Goal: Task Accomplishment & Management: Complete application form

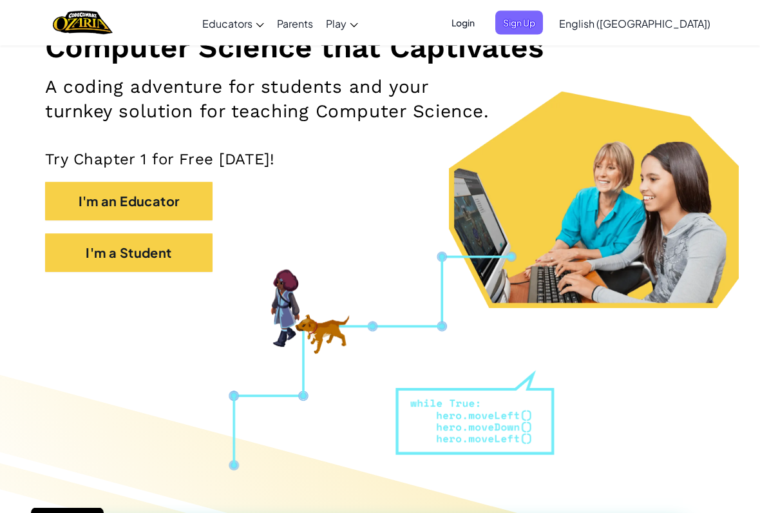
click at [85, 260] on button "I'm a Student" at bounding box center [128, 253] width 167 height 39
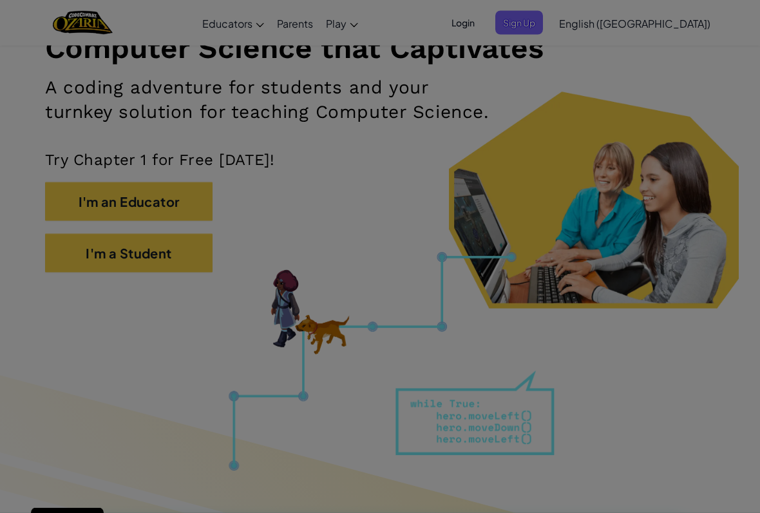
scroll to position [178, 0]
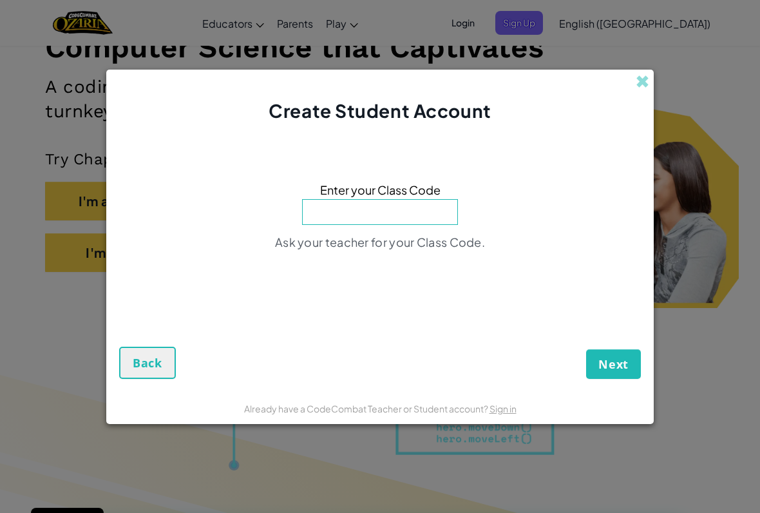
click at [437, 218] on input at bounding box center [380, 212] width 156 height 26
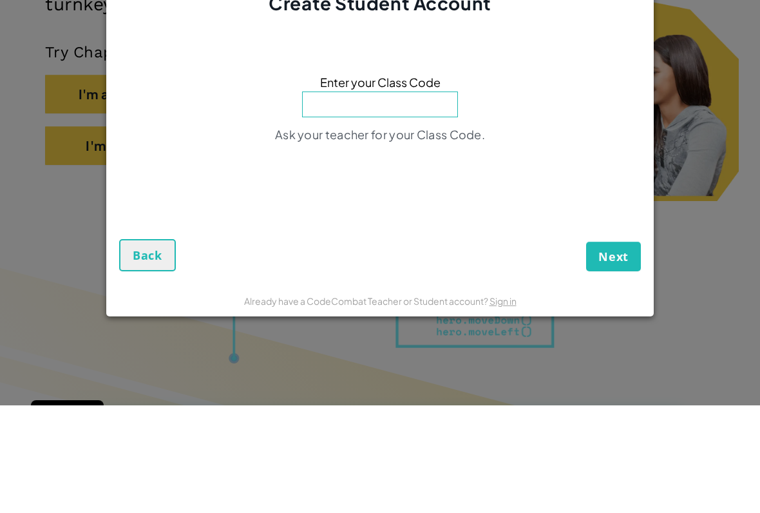
click at [690, 95] on div "Create Student Account Enter your Class Code Ask your teacher for your Class Co…" at bounding box center [380, 256] width 760 height 513
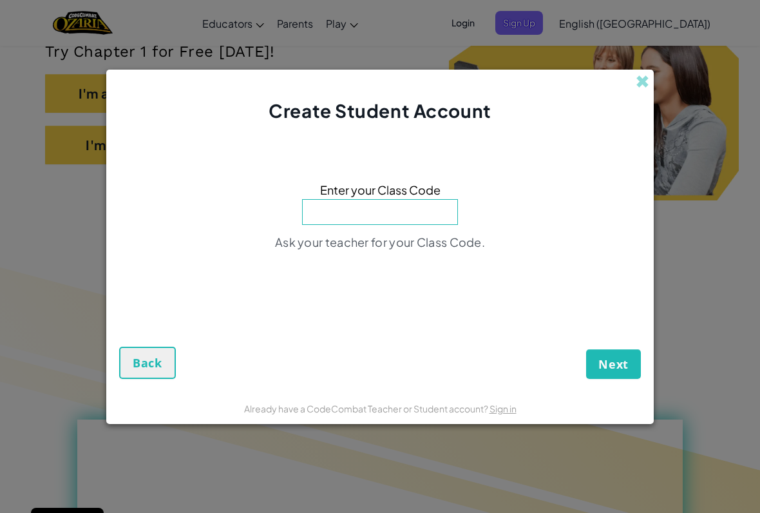
click at [621, 363] on span "Next" at bounding box center [613, 363] width 30 height 15
click at [643, 77] on span at bounding box center [643, 82] width 14 height 14
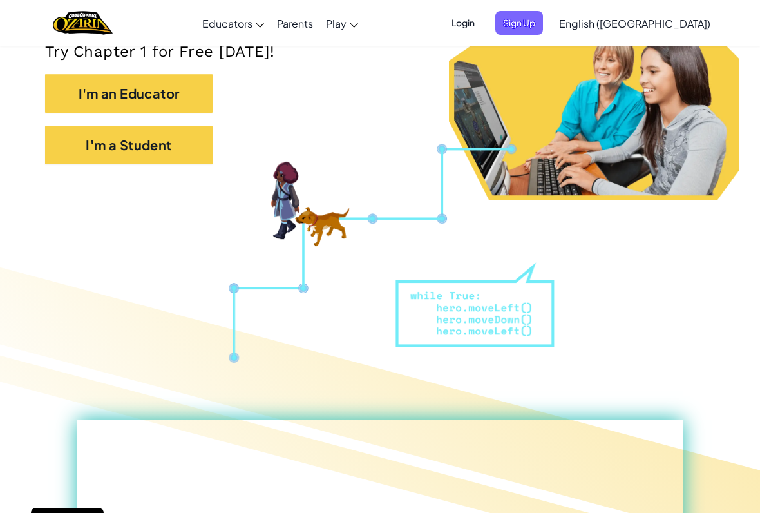
click at [636, 75] on div "I'm an Educator" at bounding box center [380, 100] width 670 height 52
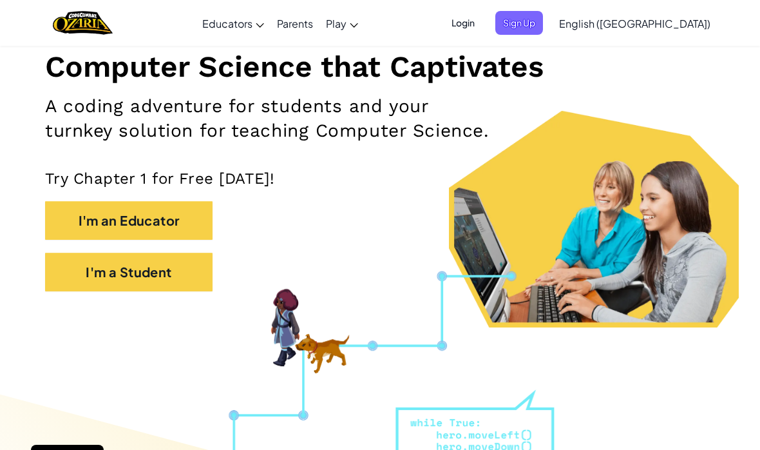
scroll to position [158, 0]
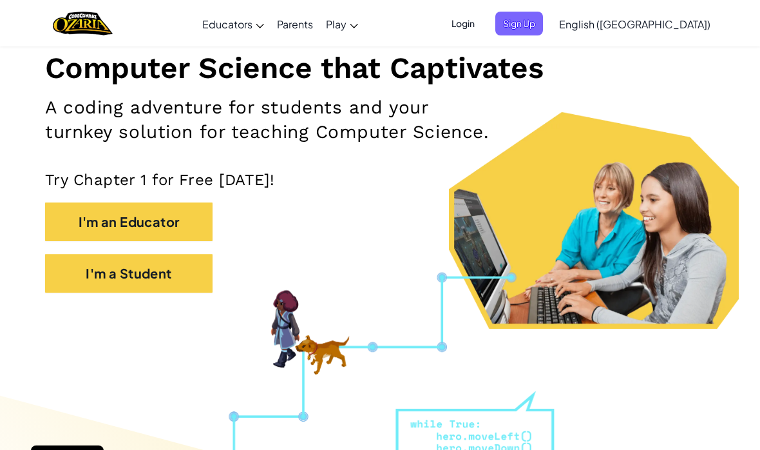
click at [482, 27] on span "Login" at bounding box center [463, 23] width 39 height 24
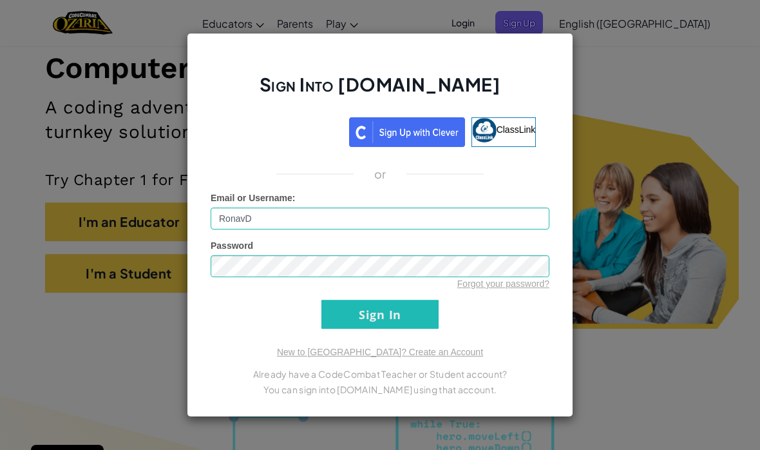
click at [412, 323] on input "Sign In" at bounding box center [379, 314] width 117 height 29
